Goal: Find specific page/section

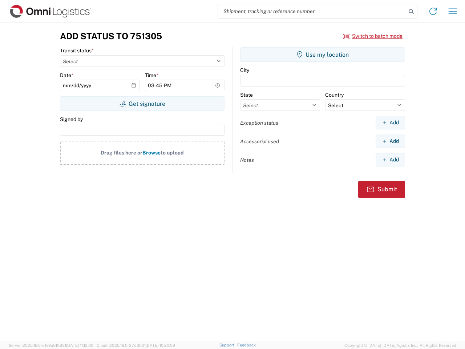
click at [312, 11] on input "search" at bounding box center [312, 11] width 188 height 14
click at [411, 12] on icon at bounding box center [411, 12] width 10 height 10
click at [433, 11] on icon at bounding box center [433, 11] width 12 height 12
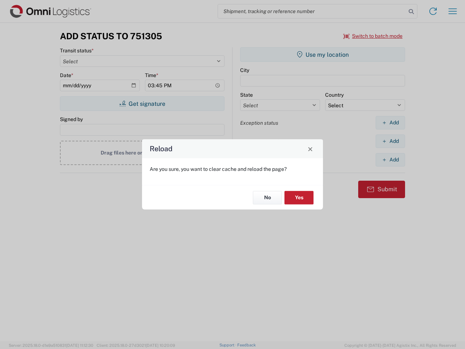
click at [452, 11] on div "Reload Are you sure, you want to clear cache and reload the page? No Yes" at bounding box center [232, 174] width 465 height 349
click at [373, 36] on div "Reload Are you sure, you want to clear cache and reload the page? No Yes" at bounding box center [232, 174] width 465 height 349
click at [142, 103] on div "Reload Are you sure, you want to clear cache and reload the page? No Yes" at bounding box center [232, 174] width 465 height 349
click at [322, 54] on div "Reload Are you sure, you want to clear cache and reload the page? No Yes" at bounding box center [232, 174] width 465 height 349
click at [390, 122] on div "Reload Are you sure, you want to clear cache and reload the page? No Yes" at bounding box center [232, 174] width 465 height 349
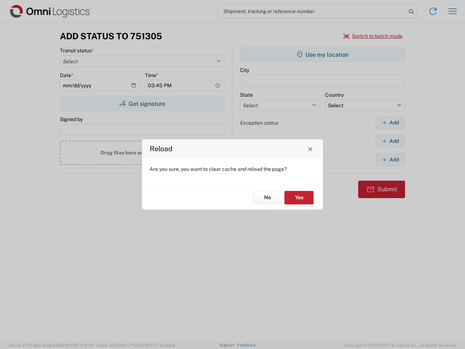
click at [390, 141] on div "Reload Are you sure, you want to clear cache and reload the page? No Yes" at bounding box center [232, 174] width 465 height 349
click at [390, 159] on div "Reload Are you sure, you want to clear cache and reload the page? No Yes" at bounding box center [232, 174] width 465 height 349
